Goal: Transaction & Acquisition: Subscribe to service/newsletter

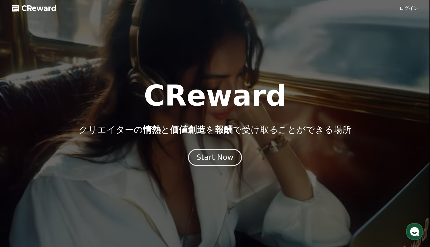
drag, startPoint x: 0, startPoint y: 0, endPoint x: 225, endPoint y: 160, distance: 276.0
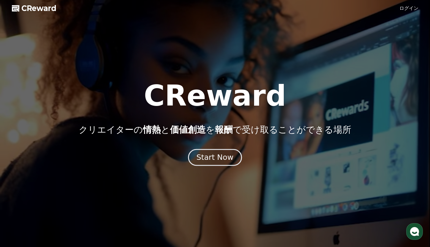
click at [225, 160] on div "Start Now" at bounding box center [214, 157] width 37 height 10
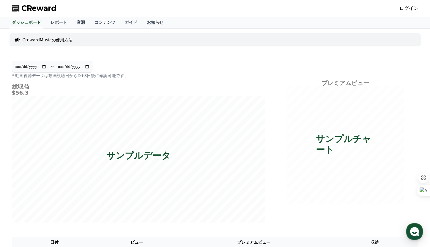
click at [33, 10] on span "CReward" at bounding box center [38, 9] width 35 height 10
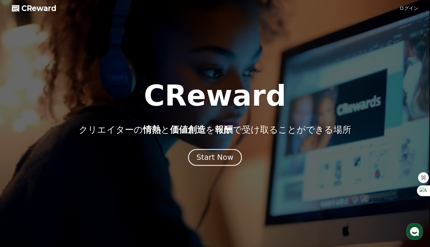
click at [206, 157] on div "Start Now" at bounding box center [214, 157] width 37 height 10
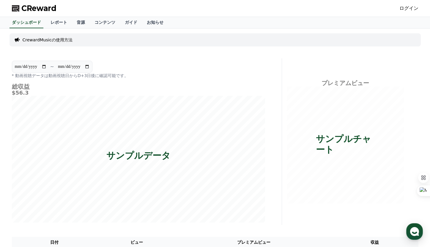
click at [18, 6] on polygon at bounding box center [15, 8] width 7 height 6
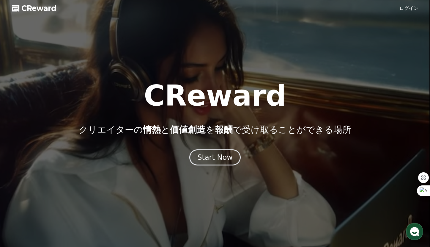
click at [404, 8] on div at bounding box center [215, 123] width 430 height 247
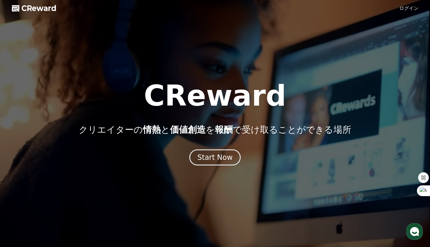
click at [408, 10] on link "ログイン" at bounding box center [408, 8] width 19 height 7
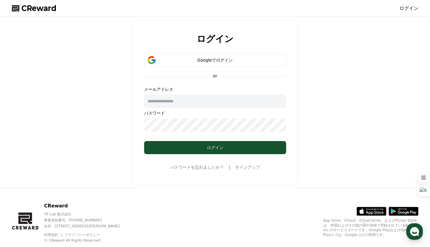
click at [171, 101] on input "text" at bounding box center [215, 101] width 142 height 13
type input "**********"
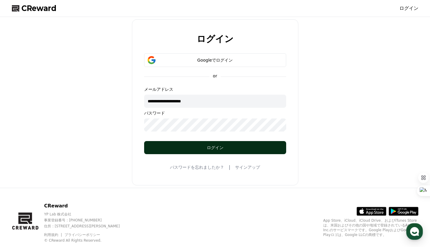
click at [188, 150] on div "ログイン" at bounding box center [215, 147] width 118 height 6
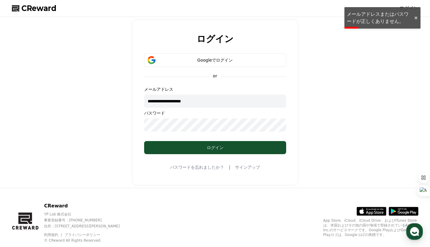
drag, startPoint x: 119, startPoint y: 60, endPoint x: 54, endPoint y: 29, distance: 71.8
click at [118, 60] on div "**********" at bounding box center [215, 102] width 411 height 166
click at [40, 7] on span "CReward" at bounding box center [38, 9] width 35 height 10
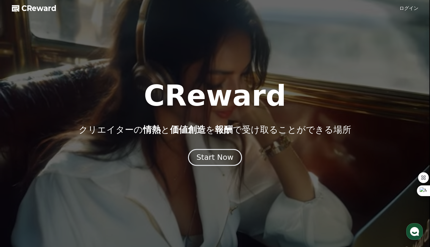
click at [210, 158] on div "Start Now" at bounding box center [214, 157] width 37 height 10
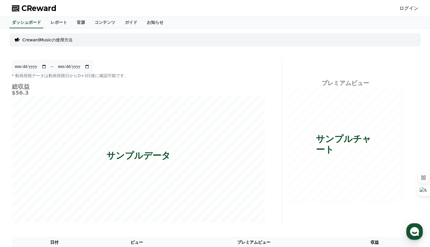
click at [68, 67] on input "**********" at bounding box center [74, 66] width 32 height 7
click at [75, 81] on div "**********" at bounding box center [139, 141] width 258 height 166
click at [410, 10] on link "ログイン" at bounding box center [408, 8] width 19 height 7
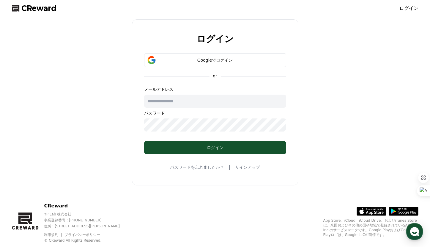
click at [222, 102] on input "text" at bounding box center [215, 101] width 142 height 13
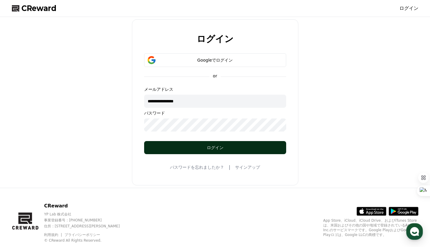
click at [220, 151] on button "ログイン" at bounding box center [215, 147] width 142 height 13
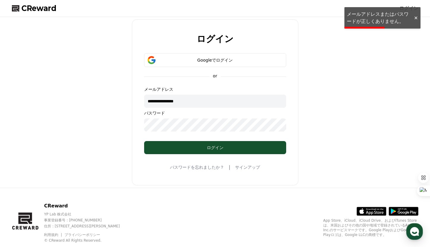
click at [193, 104] on input "**********" at bounding box center [215, 101] width 142 height 13
type input "*"
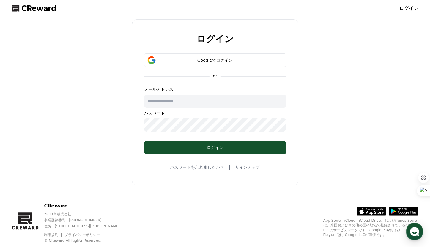
click at [139, 155] on div "ログイン Googleでログイン or メールアドレス パスワード ログイン パスワードを忘れましたか？ | サインアップ" at bounding box center [215, 102] width 166 height 166
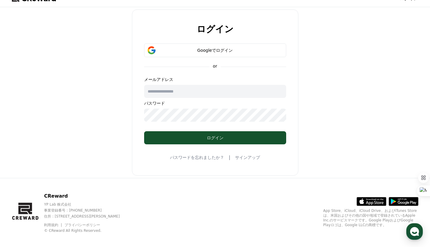
scroll to position [15, 0]
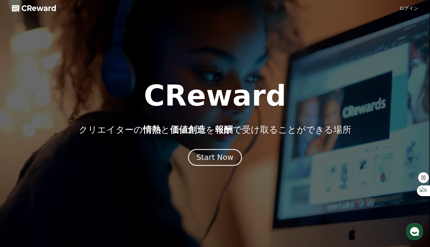
click at [220, 159] on div "Start Now" at bounding box center [214, 157] width 37 height 10
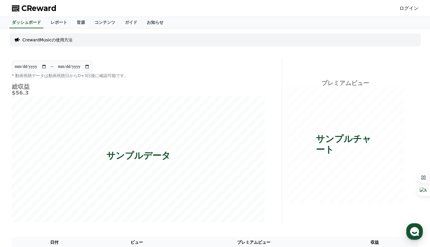
click at [59, 38] on p "CrewardMusicの使用方法" at bounding box center [48, 40] width 50 height 6
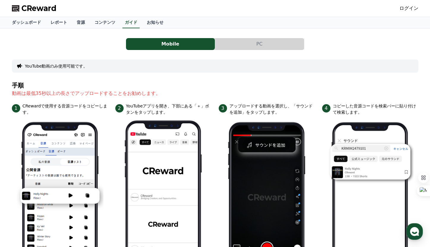
click at [232, 43] on button "PC" at bounding box center [259, 44] width 89 height 12
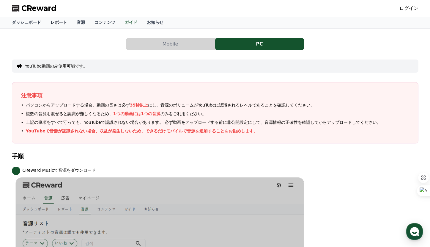
click at [48, 23] on link "レポート" at bounding box center [59, 22] width 26 height 11
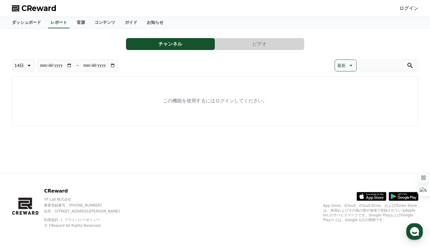
click at [177, 48] on button "チャンネル" at bounding box center [170, 44] width 89 height 12
click at [120, 23] on link "ガイド" at bounding box center [131, 22] width 22 height 11
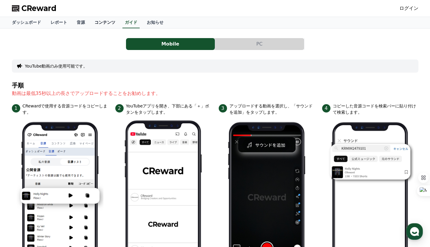
click at [90, 22] on link "コンテンツ" at bounding box center [105, 22] width 30 height 11
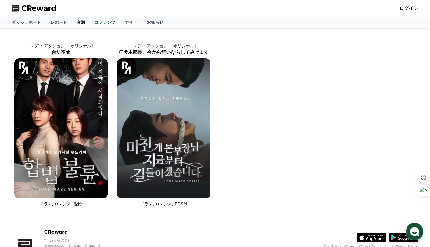
click at [72, 22] on link "音源" at bounding box center [81, 22] width 18 height 11
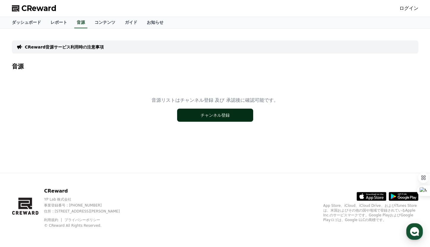
click at [207, 115] on button "チャンネル登録" at bounding box center [215, 114] width 76 height 13
